Goal: Information Seeking & Learning: Check status

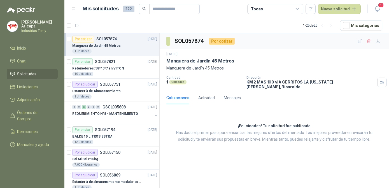
click at [117, 41] on div "Por cotizar SOL057874 [DATE]" at bounding box center [114, 39] width 85 height 7
click at [103, 73] on div "10 Unidades" at bounding box center [114, 74] width 85 height 4
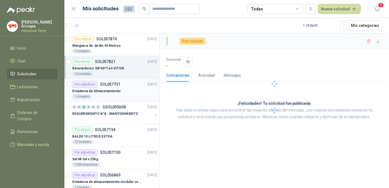
click at [106, 91] on p "Estantería de Almacenamiento" at bounding box center [96, 91] width 48 height 5
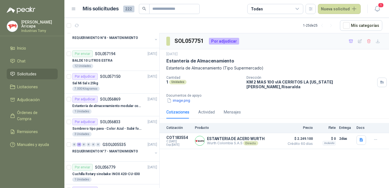
scroll to position [76, 0]
click at [113, 78] on div "Por adjudicar SOL057150" at bounding box center [96, 76] width 48 height 7
